Goal: Book appointment/travel/reservation

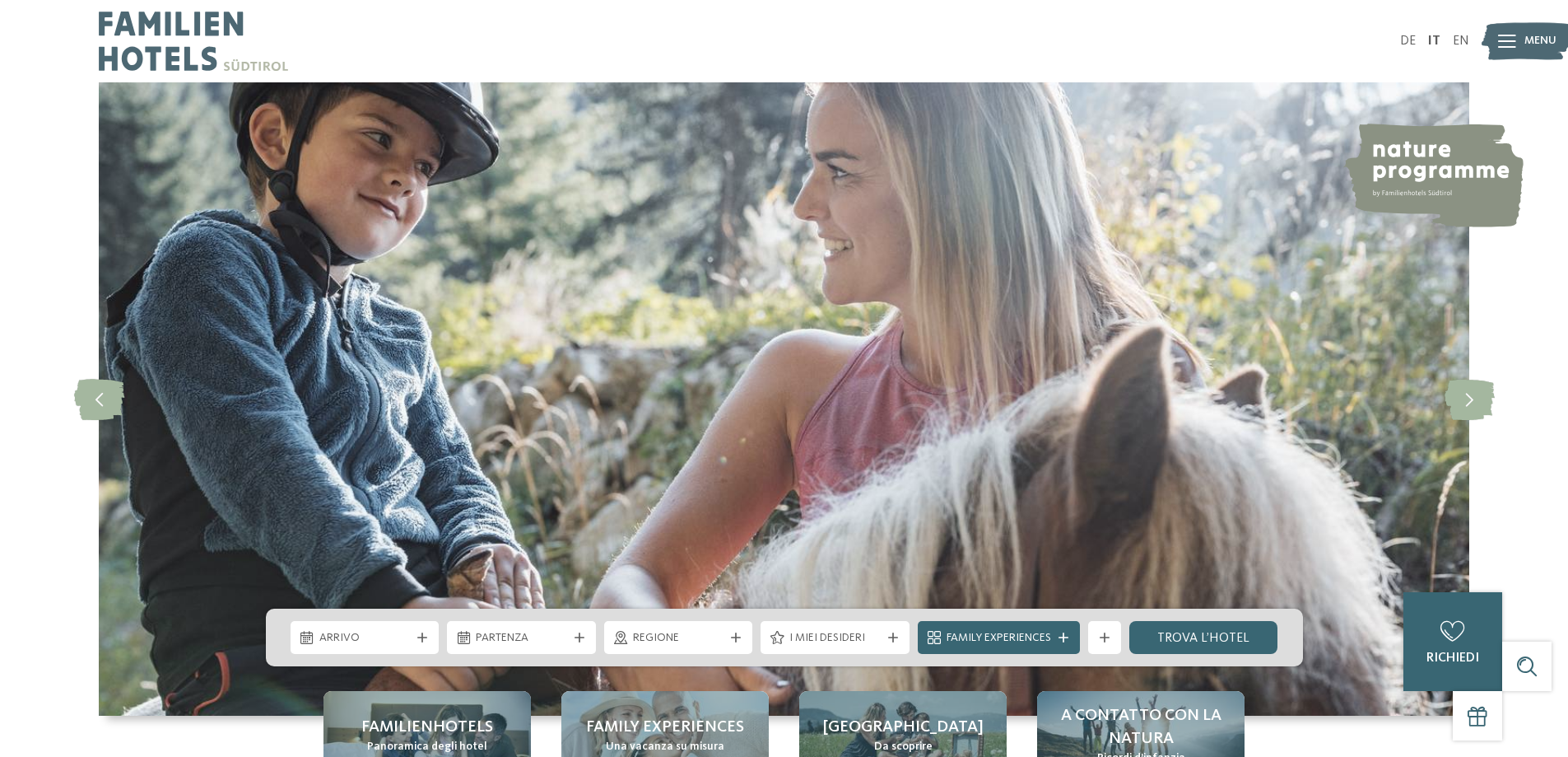
click at [1430, 50] on div "DE IT EN Menu" at bounding box center [1128, 41] width 686 height 83
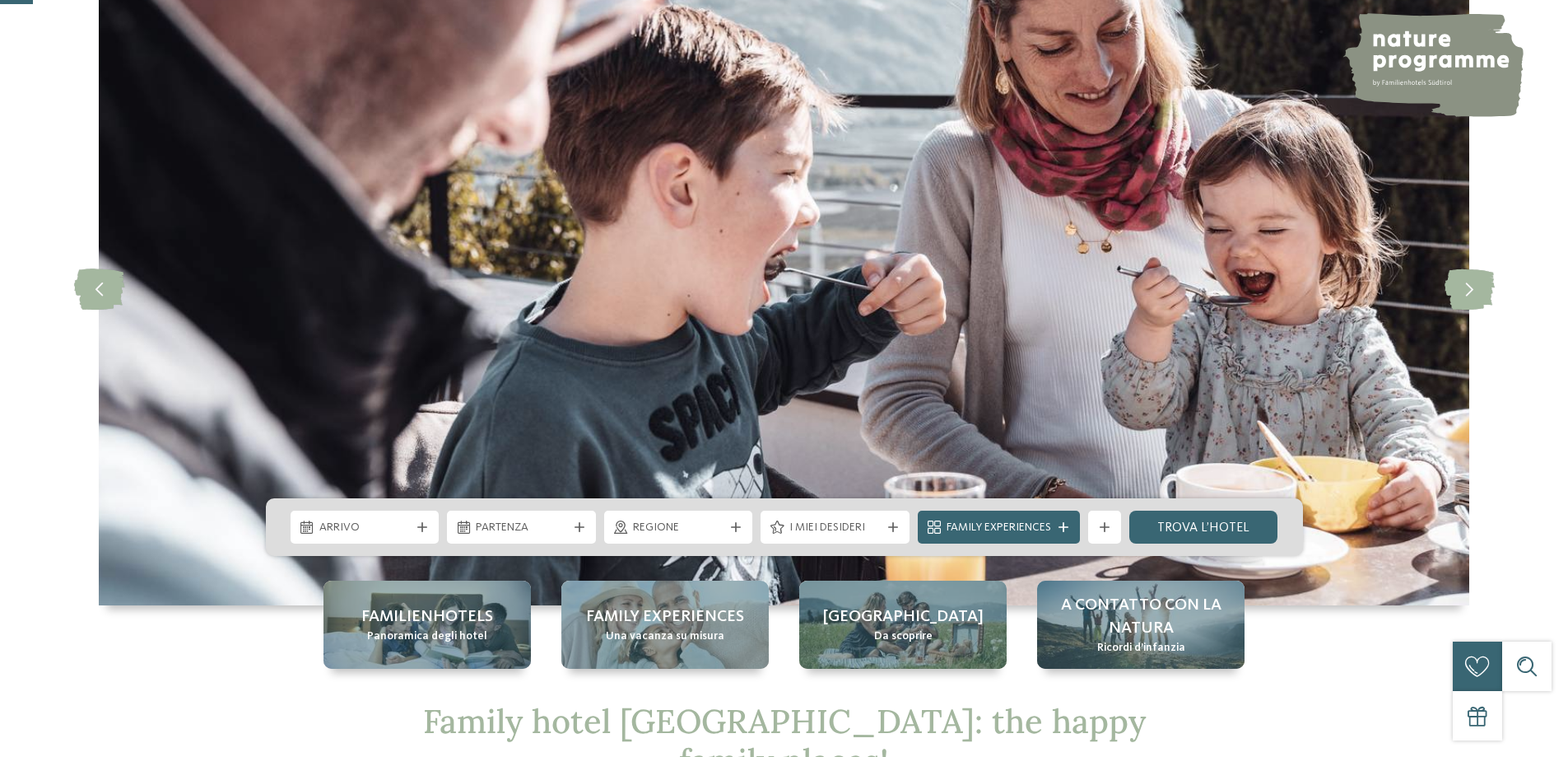
scroll to position [247, 0]
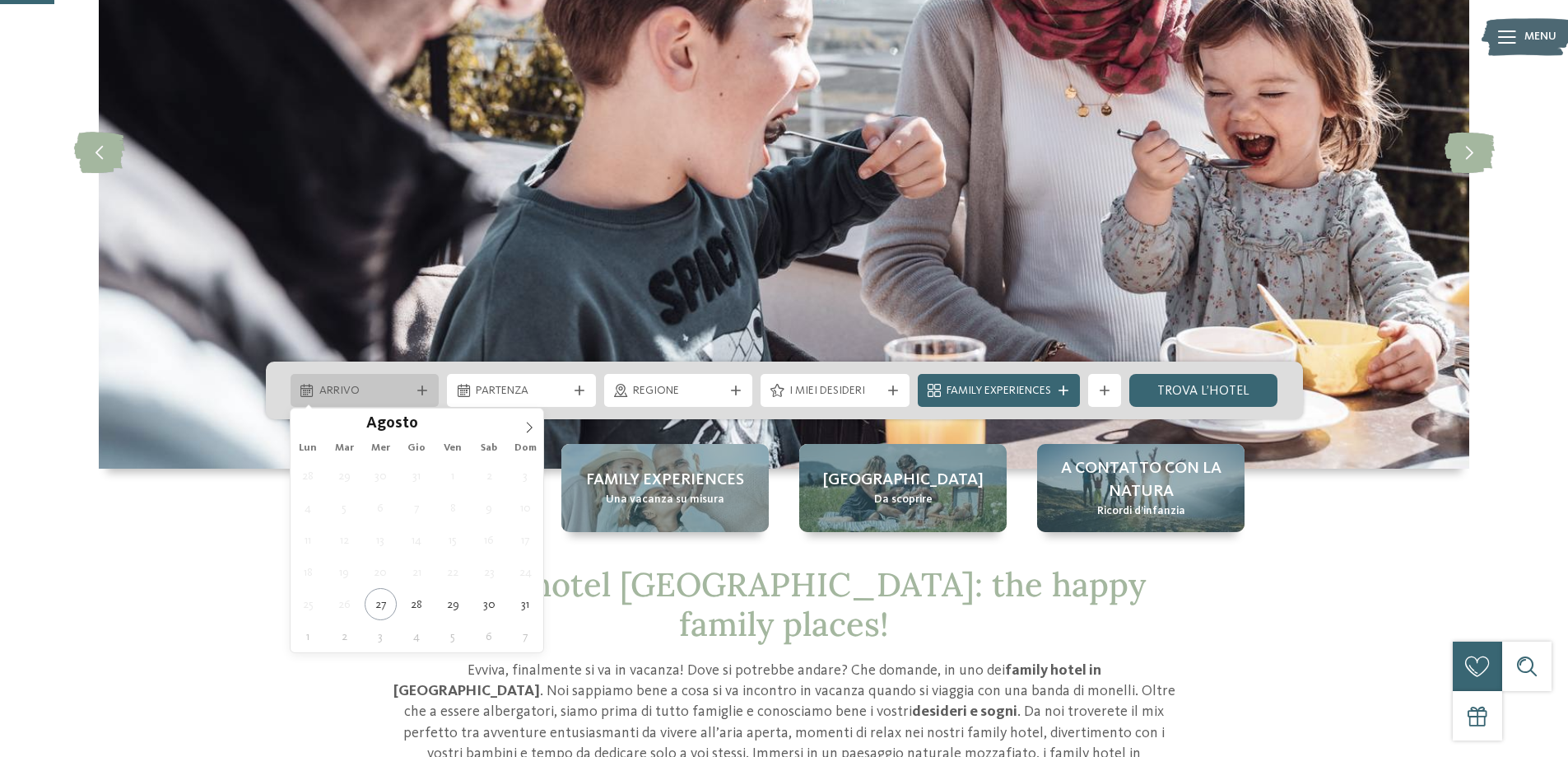
click at [333, 395] on span "Arrivo" at bounding box center [365, 391] width 91 height 17
click at [533, 428] on icon at bounding box center [529, 427] width 11 height 11
type div "[DATE]"
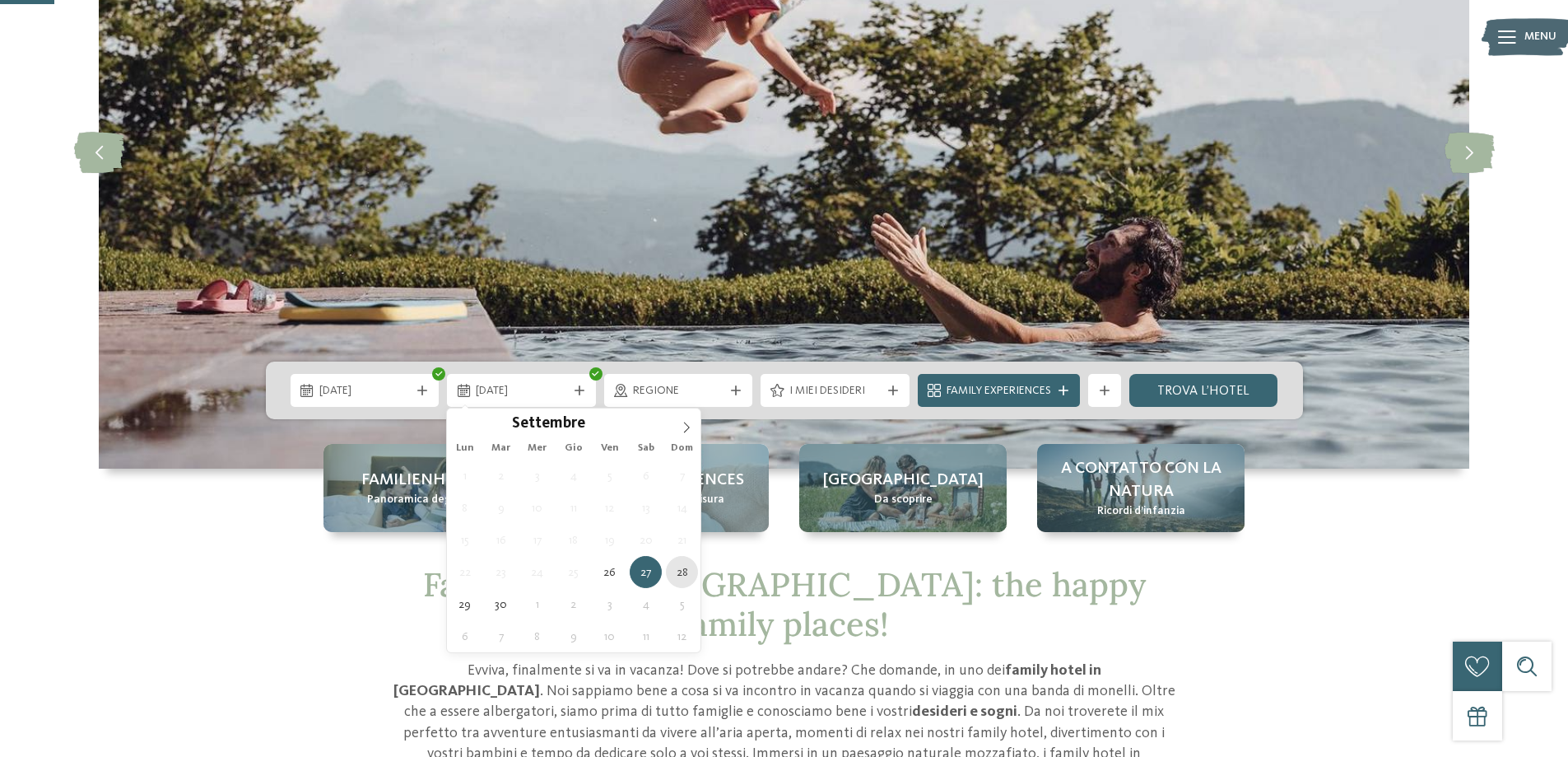
type div "[DATE]"
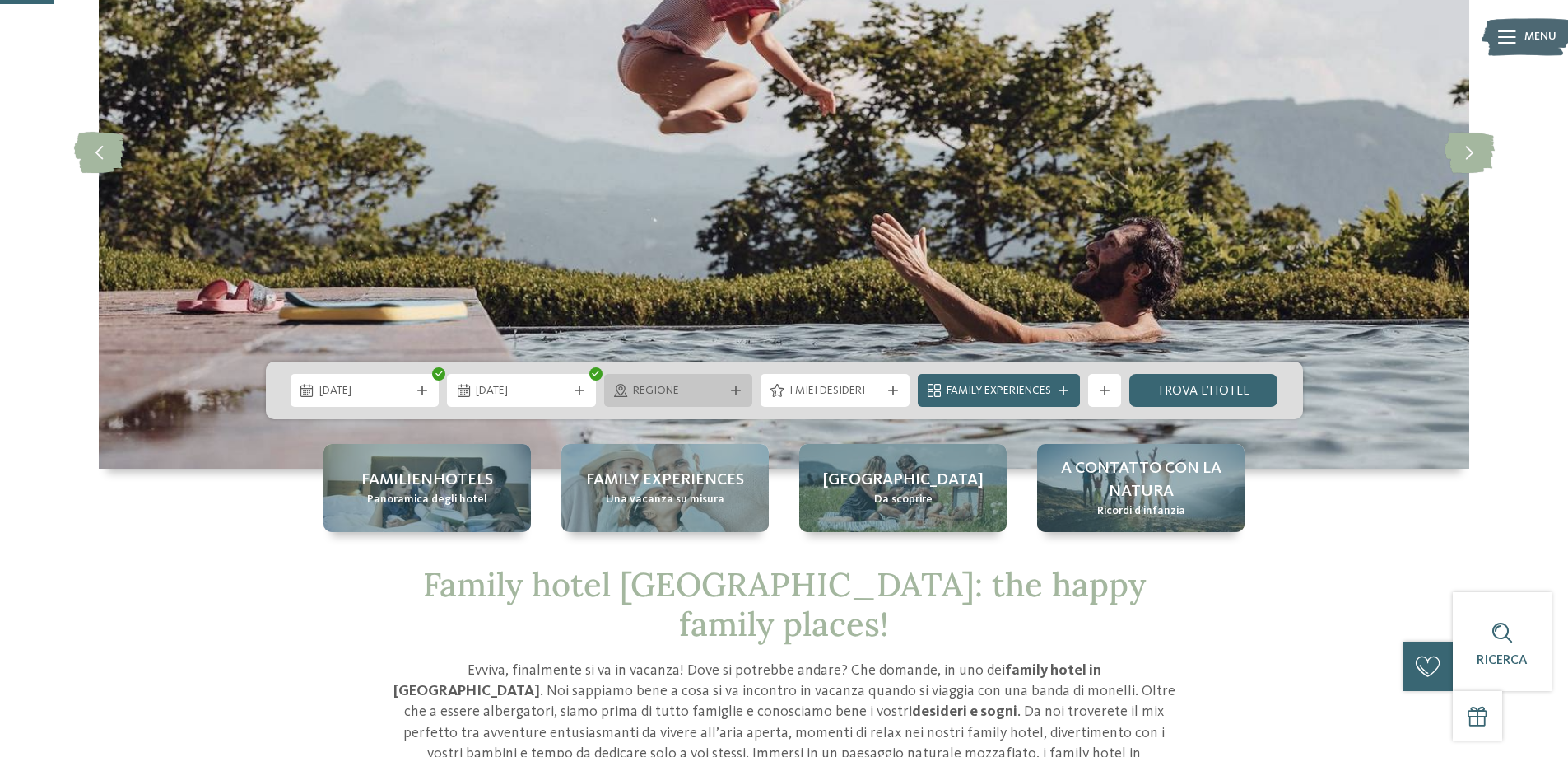
click at [664, 386] on span "Regione" at bounding box center [678, 391] width 91 height 17
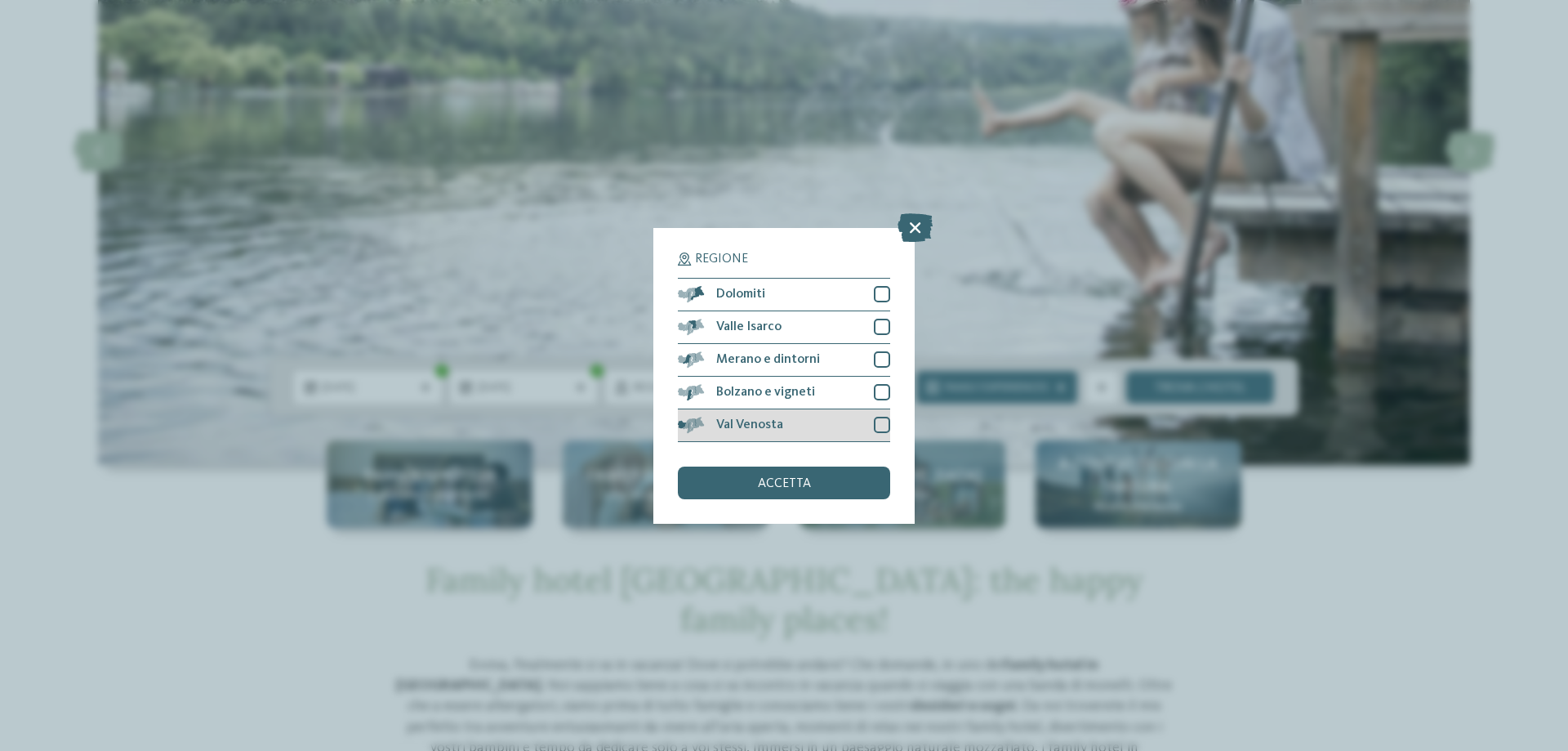
click at [881, 424] on div at bounding box center [882, 425] width 17 height 17
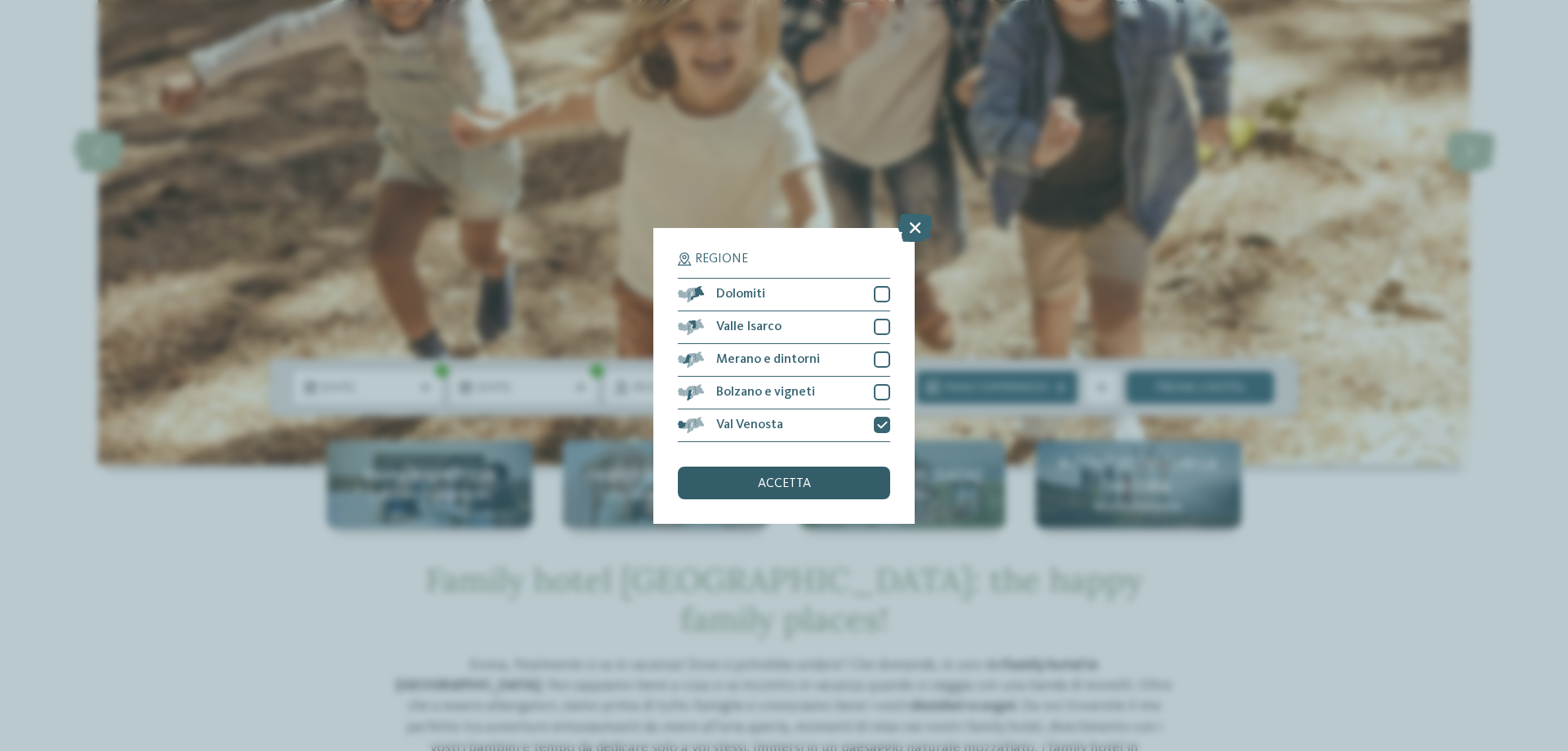
click at [810, 480] on span "accetta" at bounding box center [784, 483] width 53 height 13
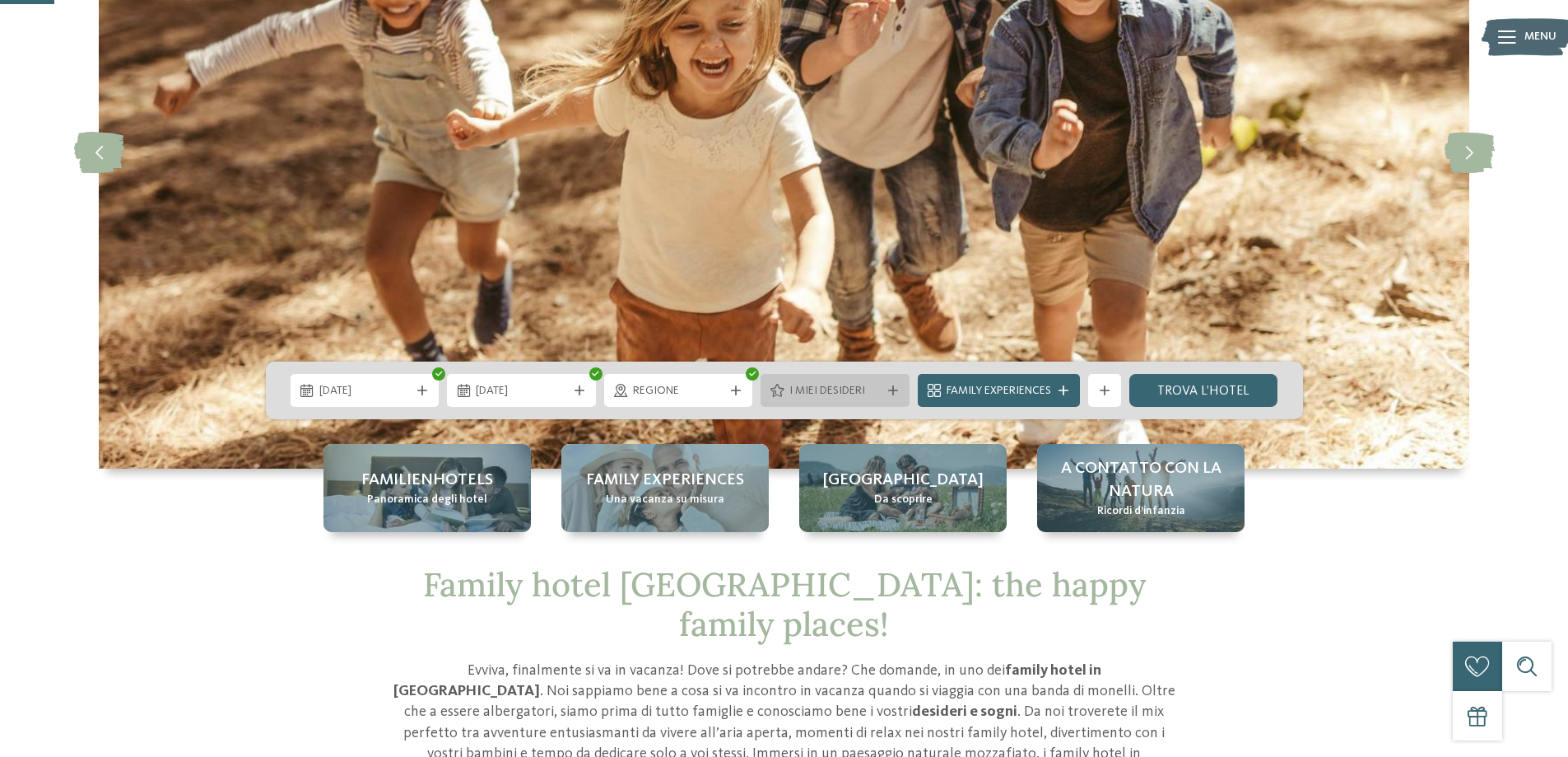
click at [820, 386] on span "I miei desideri" at bounding box center [835, 391] width 91 height 17
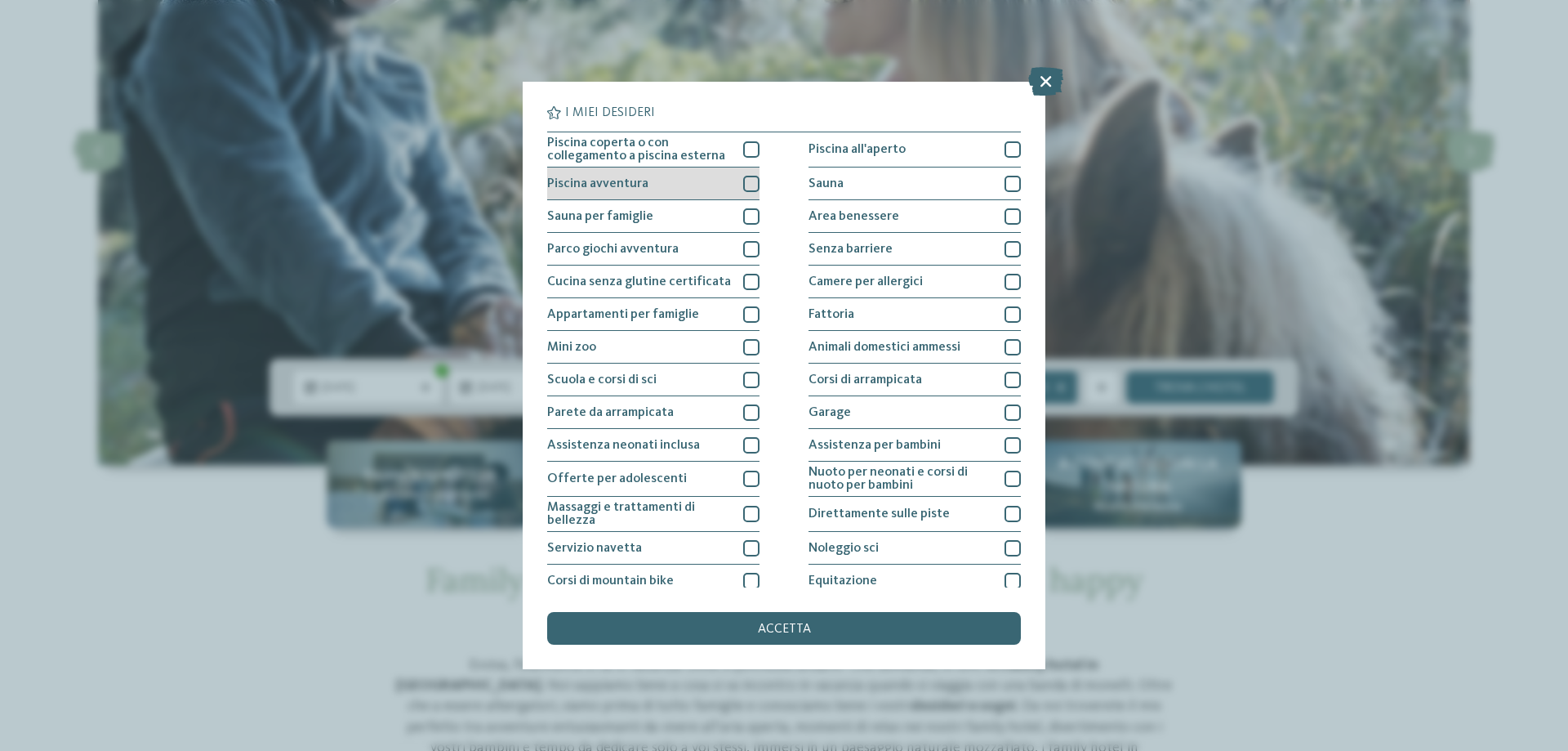
click at [748, 188] on div at bounding box center [752, 184] width 17 height 17
click at [753, 214] on div at bounding box center [752, 216] width 17 height 17
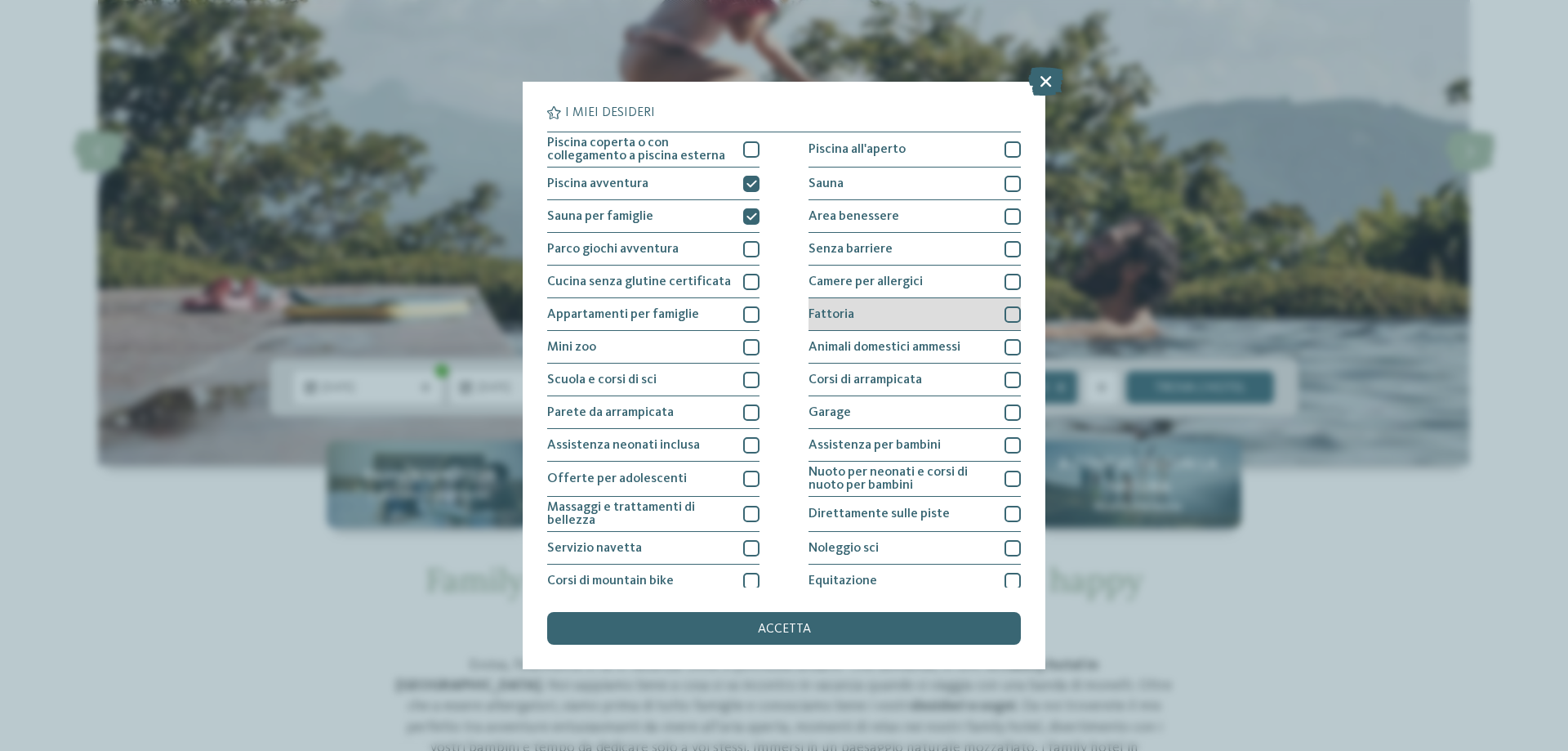
click at [1005, 313] on div at bounding box center [1013, 314] width 17 height 17
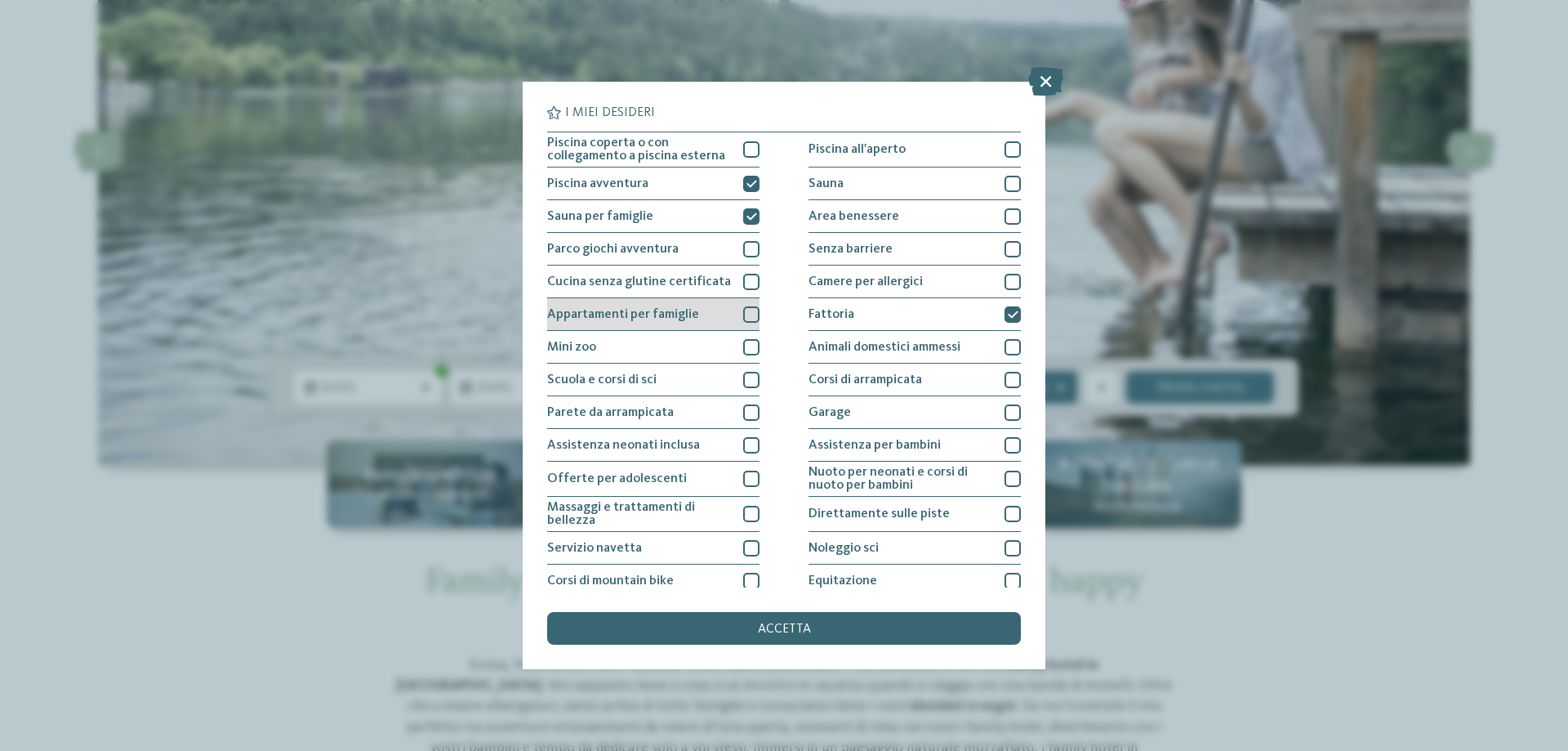
click at [748, 313] on div at bounding box center [752, 314] width 17 height 17
click at [764, 631] on span "accetta" at bounding box center [784, 629] width 53 height 13
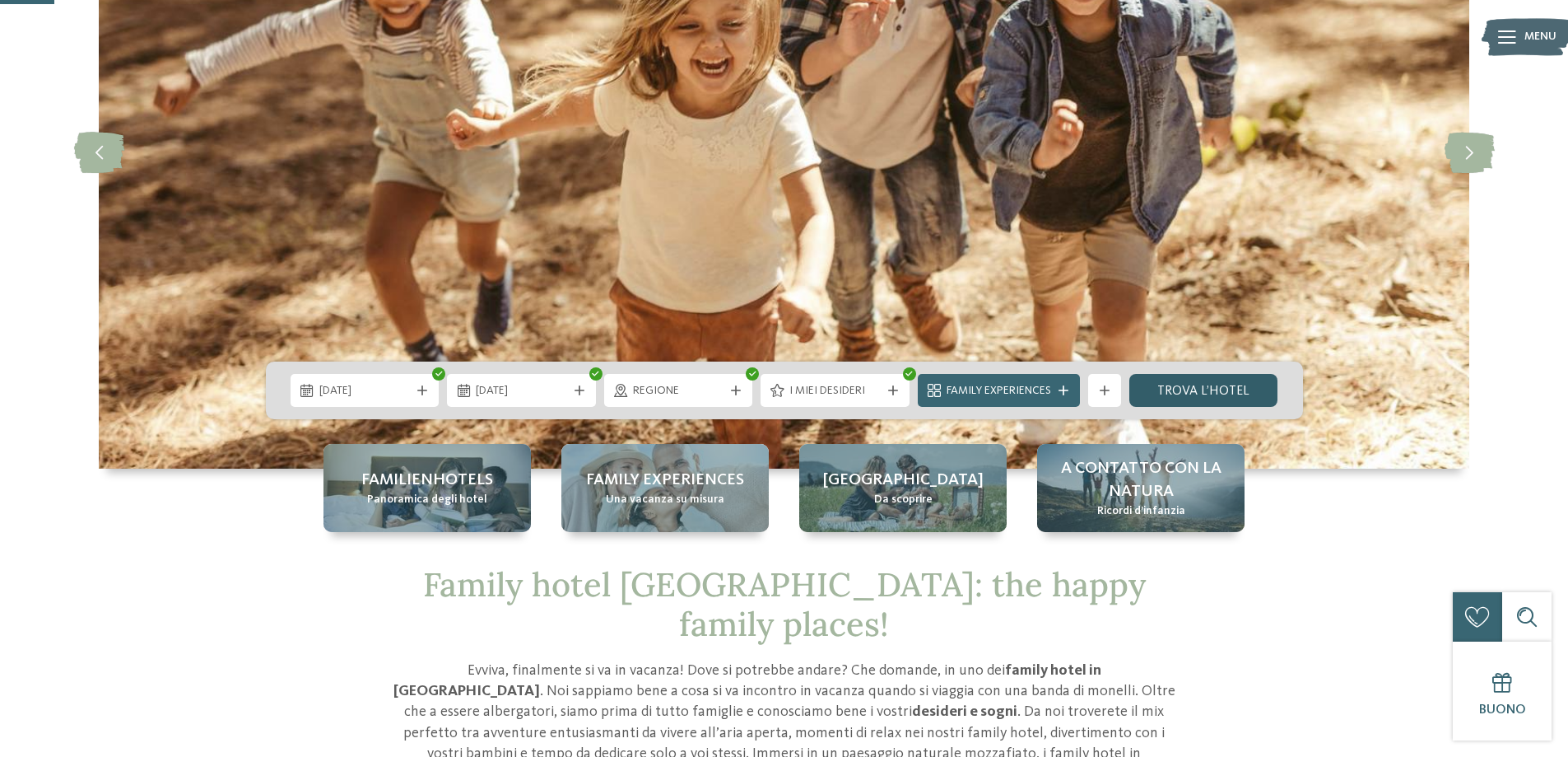
click at [1164, 380] on link "trova l’hotel" at bounding box center [1204, 390] width 149 height 33
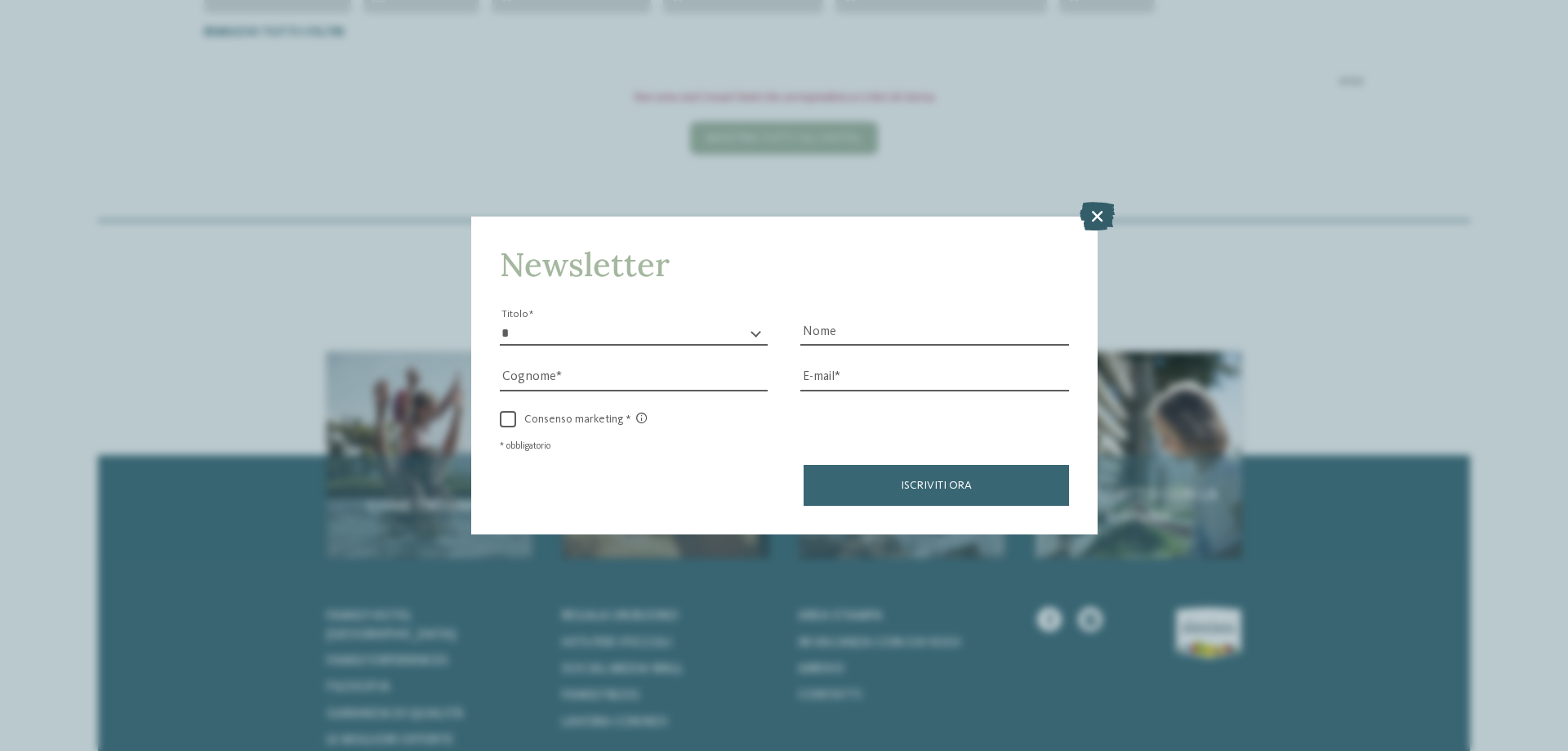
click at [1105, 214] on icon at bounding box center [1098, 216] width 35 height 29
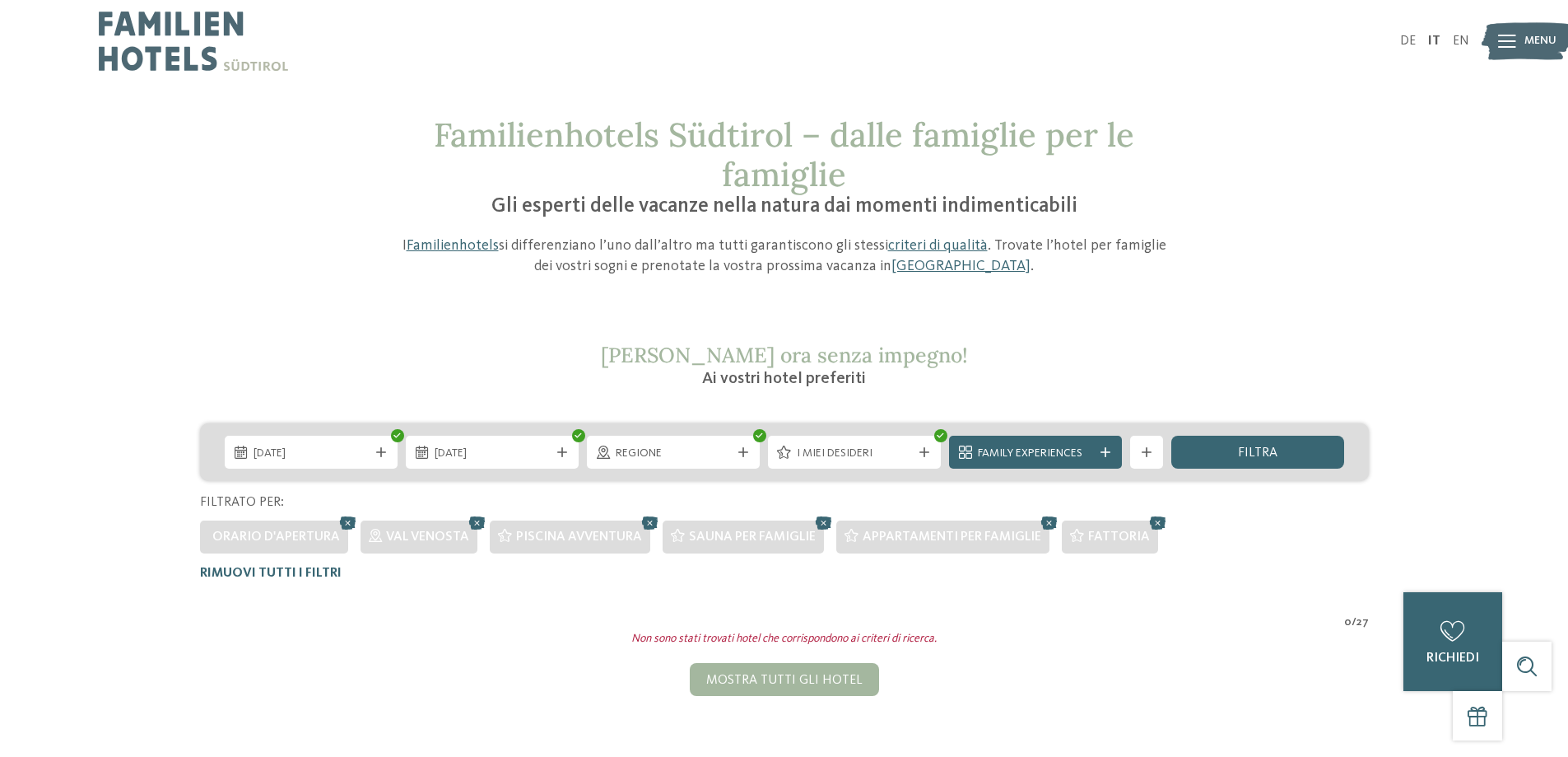
click at [169, 43] on img at bounding box center [193, 41] width 189 height 83
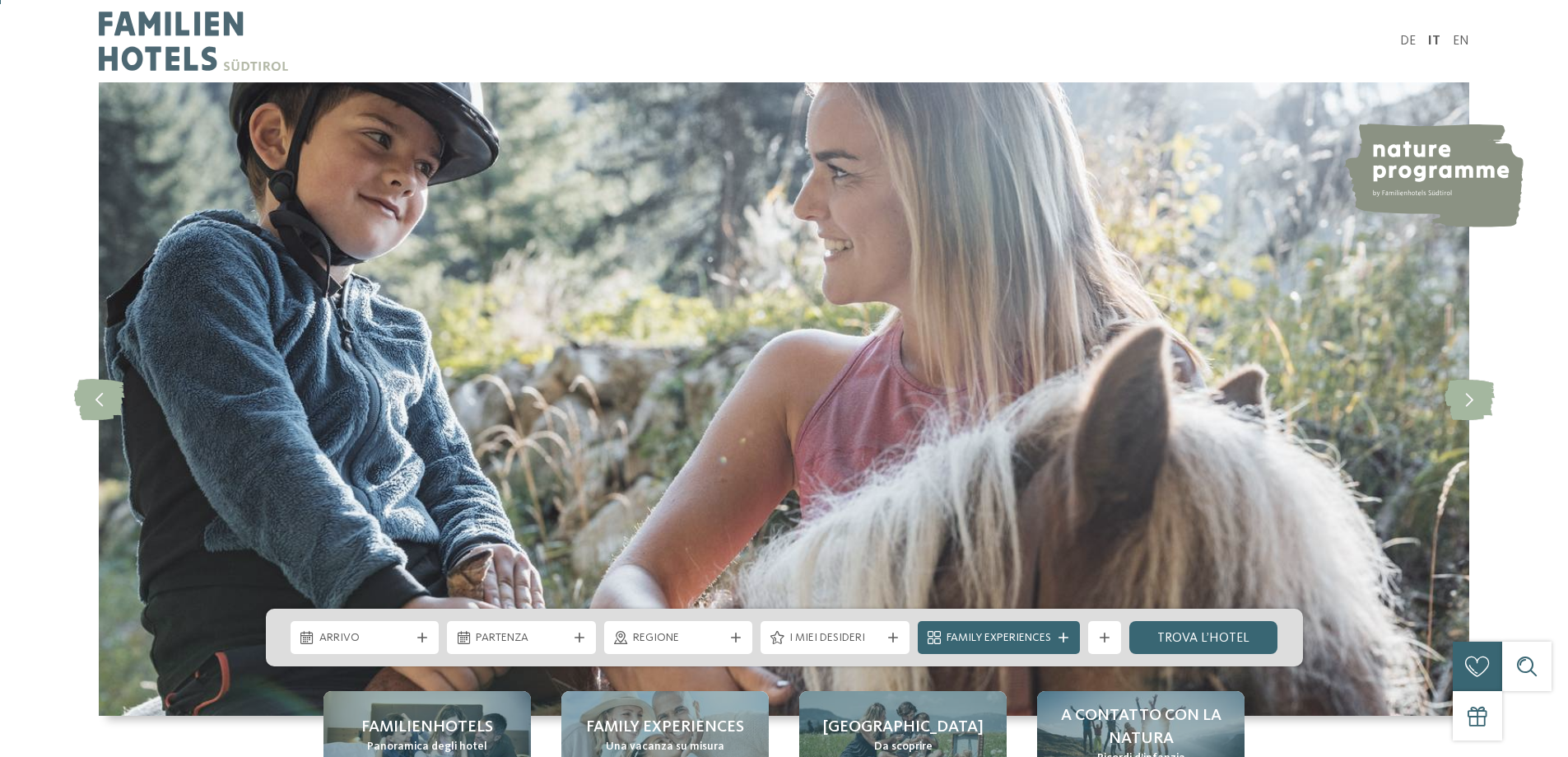
scroll to position [247, 0]
